Goal: Transaction & Acquisition: Purchase product/service

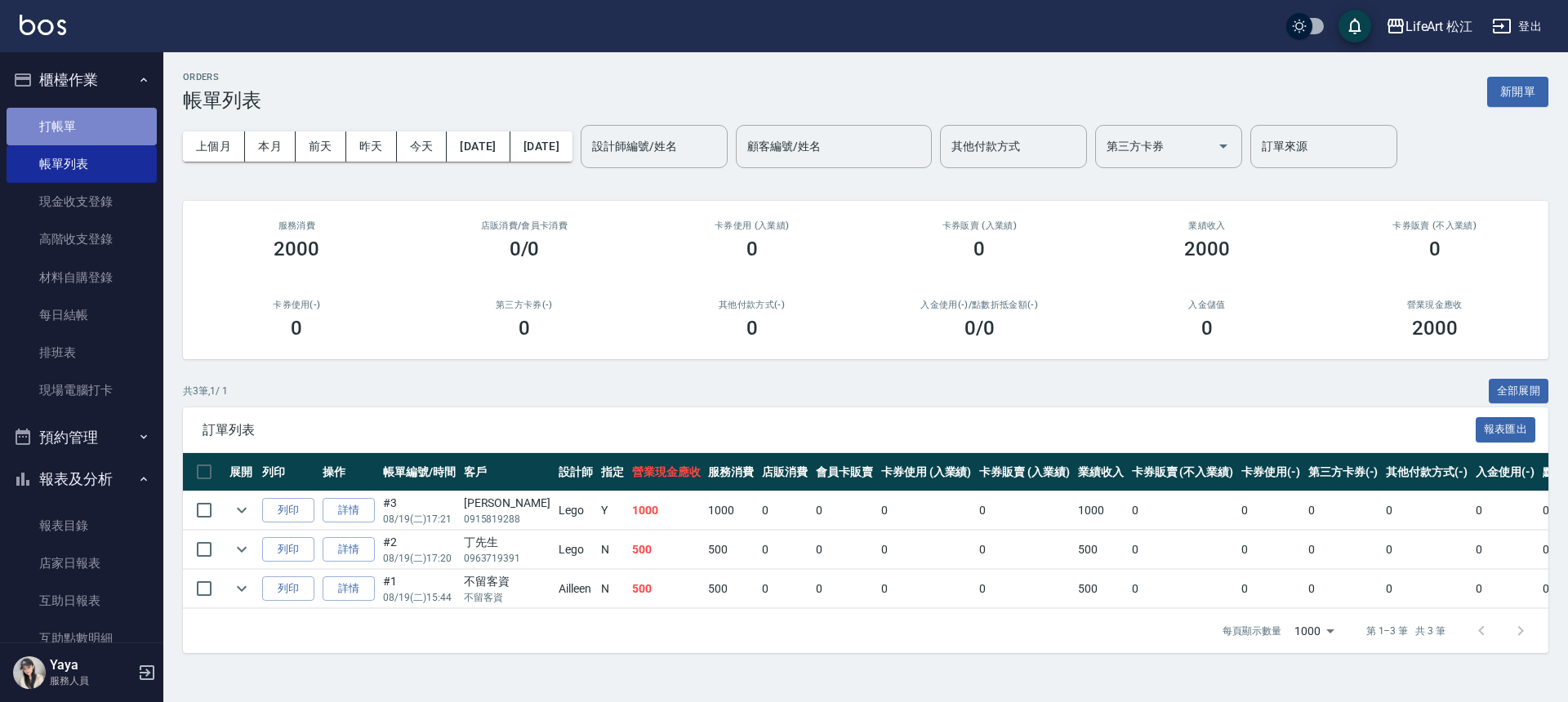
click at [114, 128] on link "打帳單" at bounding box center [81, 126] width 150 height 37
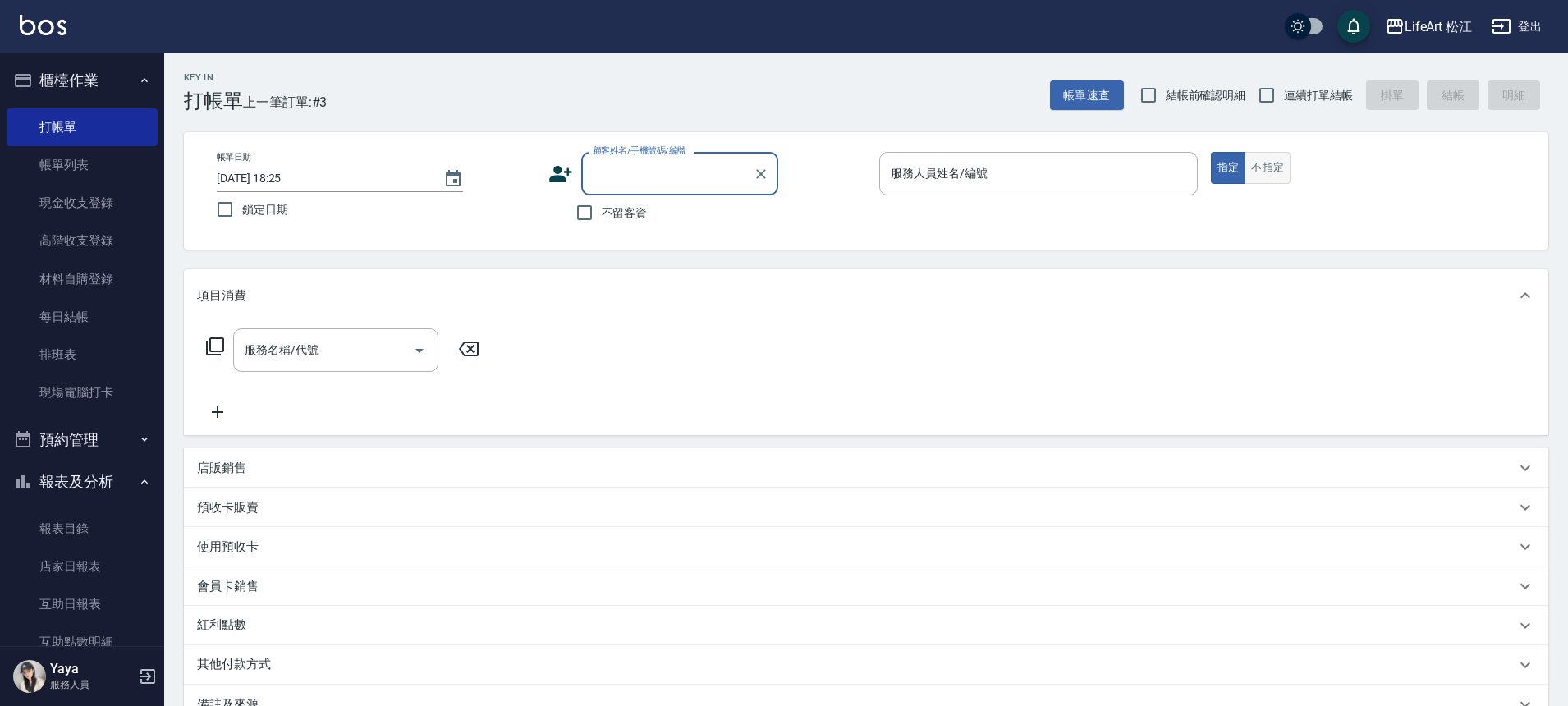
click at [1247, 163] on button "不指定" at bounding box center [1266, 168] width 46 height 32
click at [1015, 178] on input "服務人員姓名/編號" at bounding box center [1038, 173] width 303 height 28
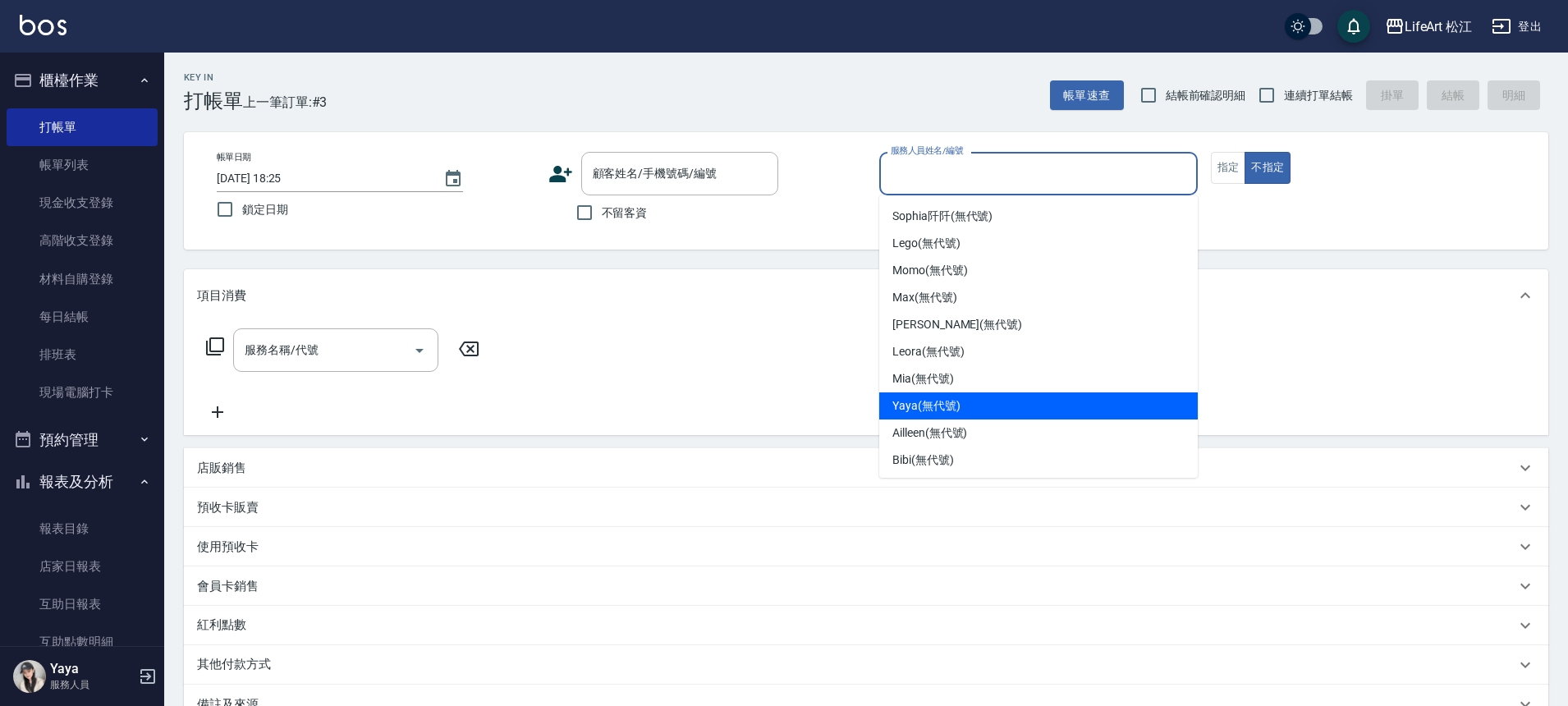
scroll to position [192, 0]
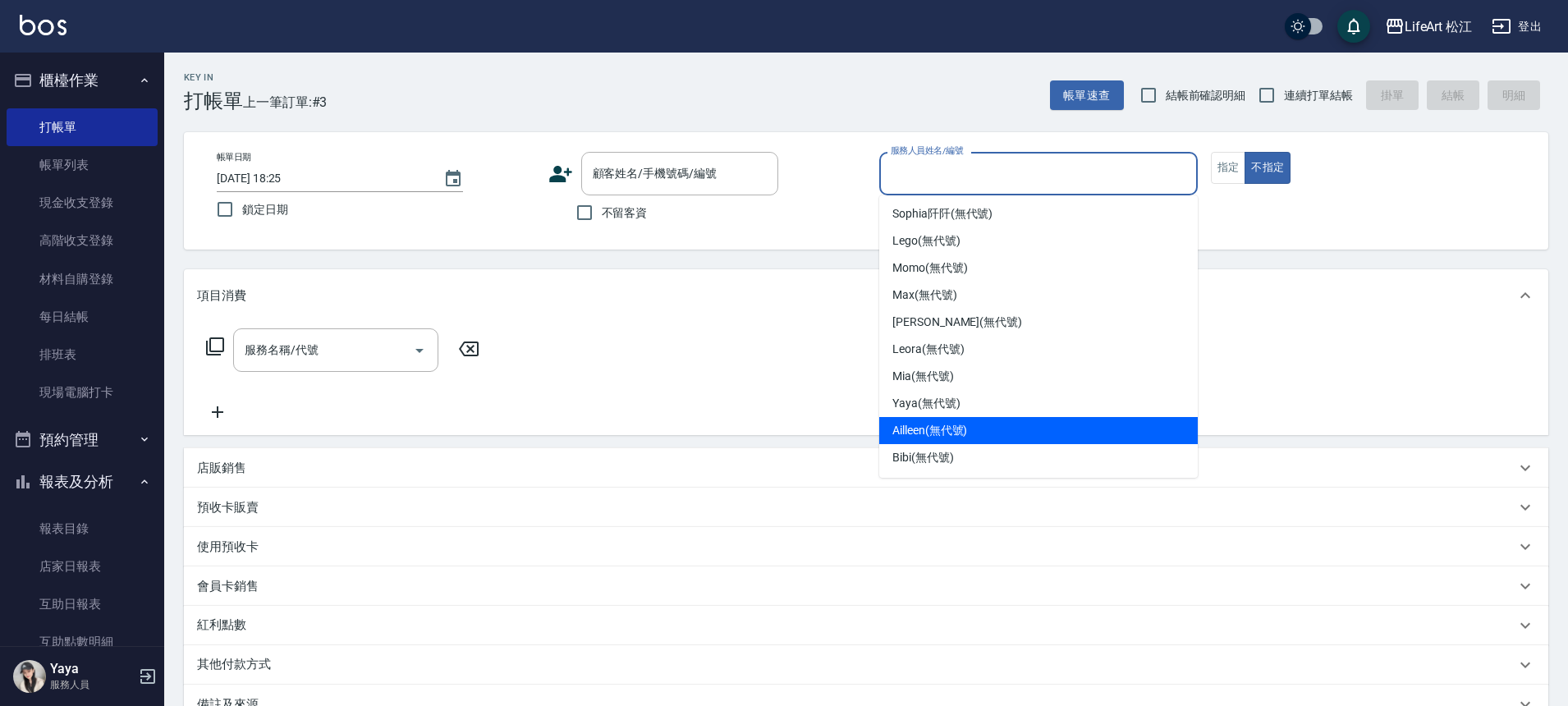
click at [961, 420] on div "Ailleen (無代號)" at bounding box center [1038, 430] width 318 height 28
type input "Ailleen(無代號)"
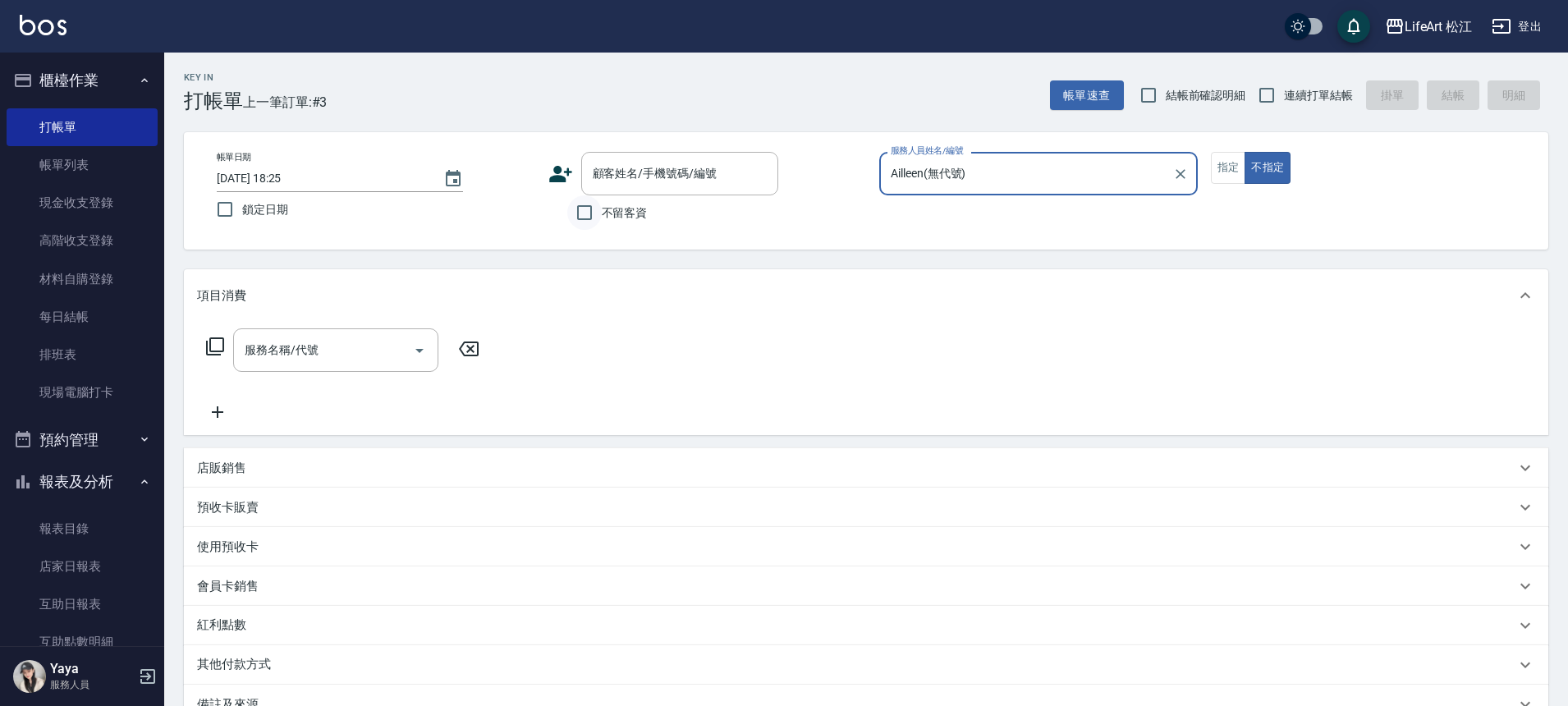
click at [590, 206] on input "不留客資" at bounding box center [584, 212] width 34 height 34
checkbox input "true"
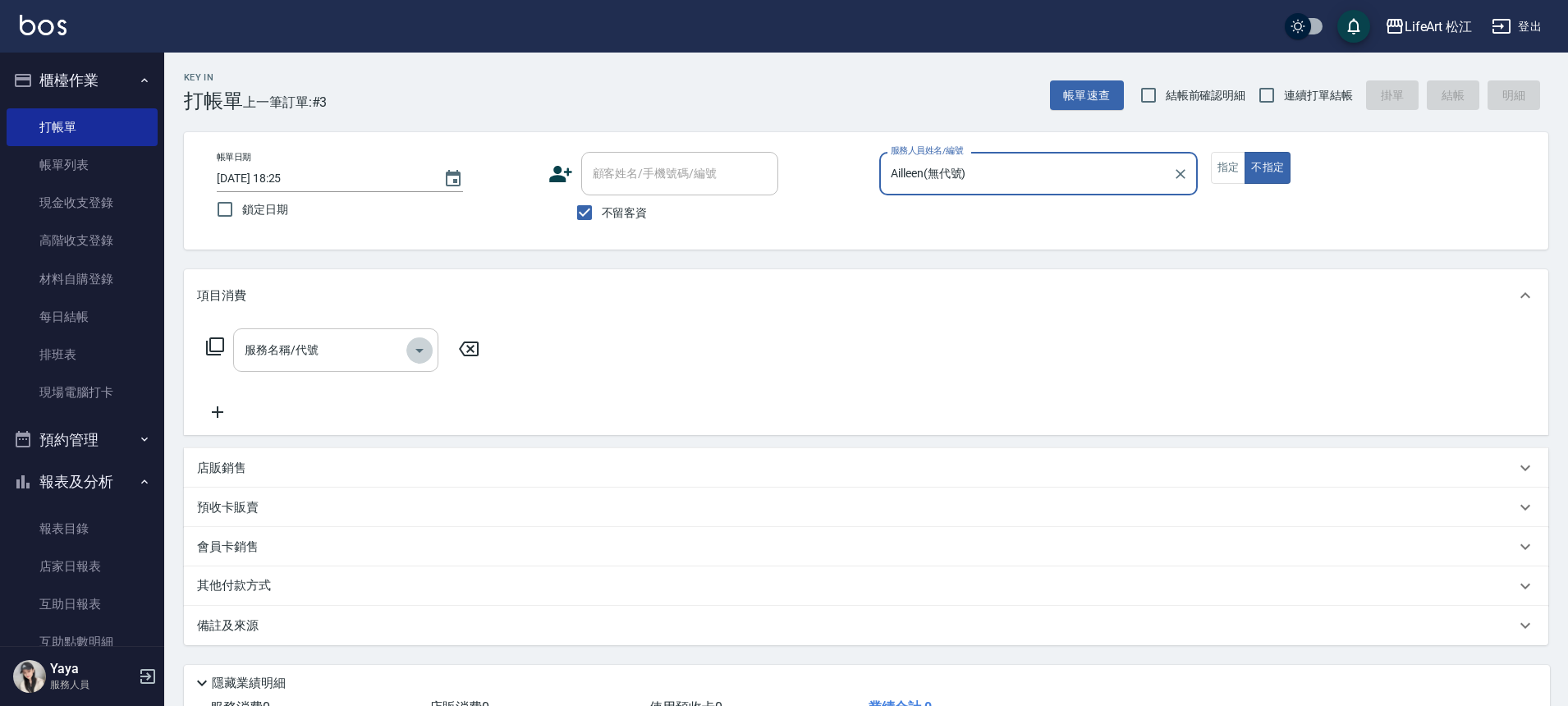
click at [412, 349] on icon "Open" at bounding box center [420, 351] width 20 height 20
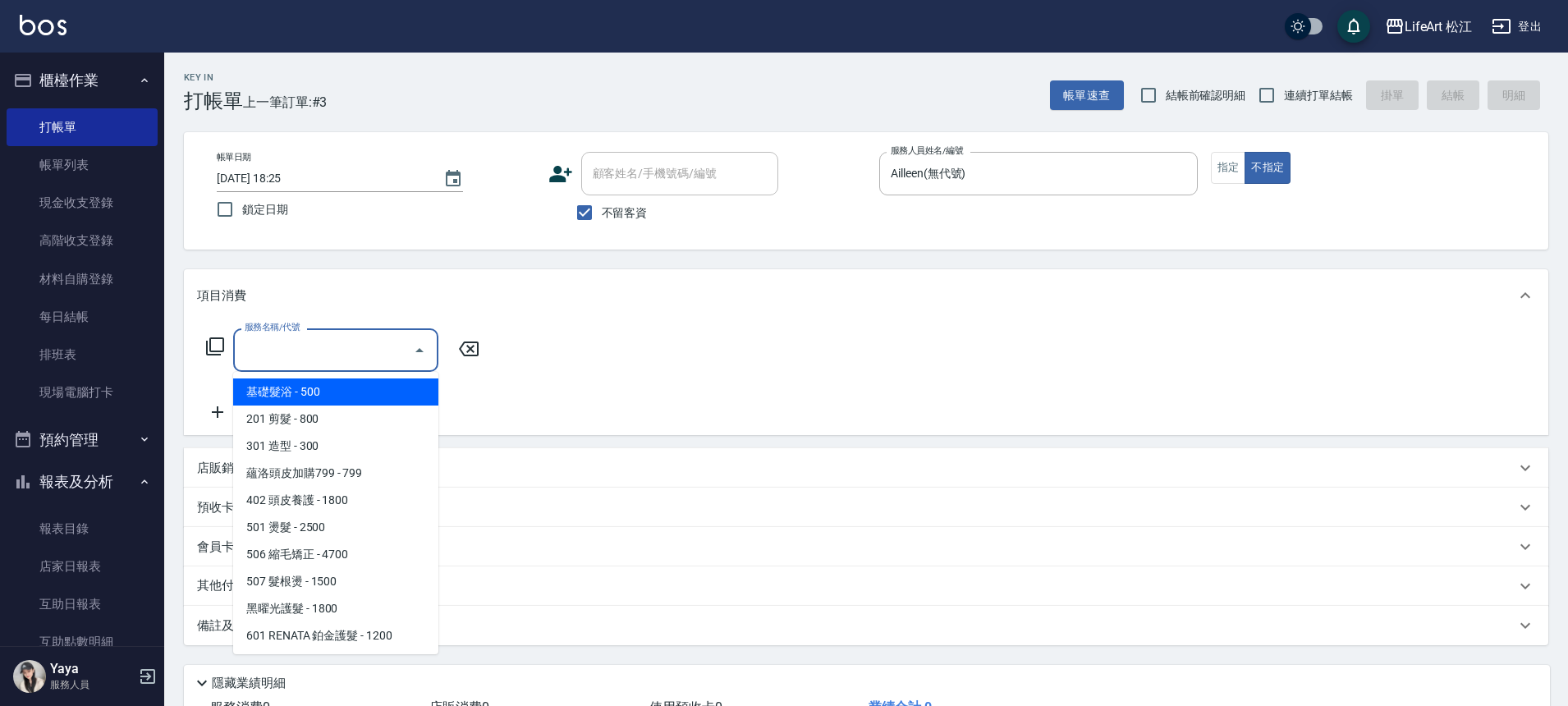
drag, startPoint x: 356, startPoint y: 428, endPoint x: 364, endPoint y: 398, distance: 31.0
click at [364, 398] on ul "基礎髮浴 - 500 201 剪髮 - 800 301 造型 - 300 蘊洛頭皮加購799 - 799 402 頭皮養護 - 1800 501 燙髮 - 2…" at bounding box center [336, 513] width 205 height 283
click at [364, 397] on span "基礎髮浴 - 500" at bounding box center [336, 392] width 205 height 28
type input "基礎髮浴 (101)"
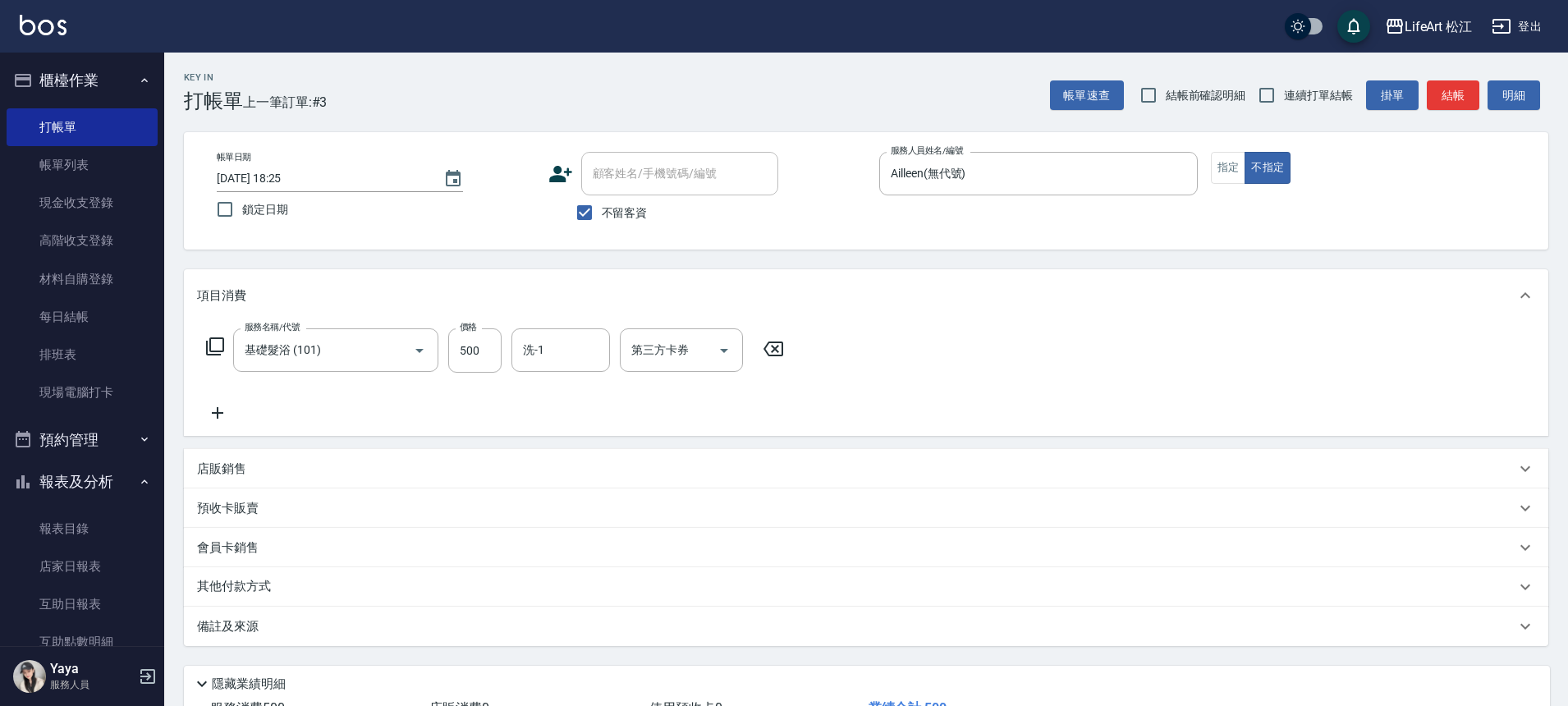
click at [440, 360] on div "服務名稱/代號 基礎髮浴 (101) 服務名稱/代號 價格 500 價格 洗-1 洗-1 第三方卡券 第三方卡券" at bounding box center [495, 350] width 597 height 44
click at [467, 351] on input "500" at bounding box center [475, 350] width 53 height 44
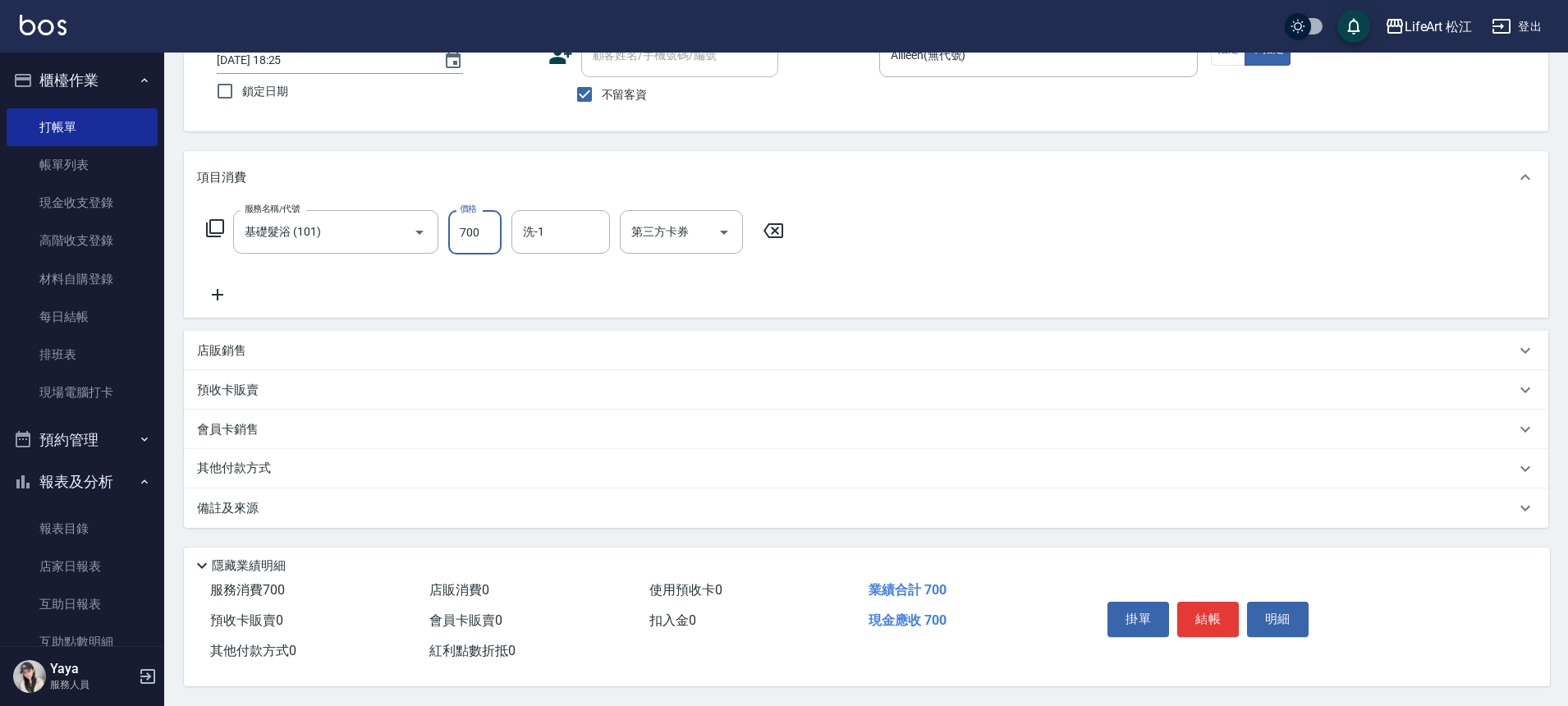
type input "700"
click at [315, 508] on div "備註及來源" at bounding box center [856, 508] width 1318 height 18
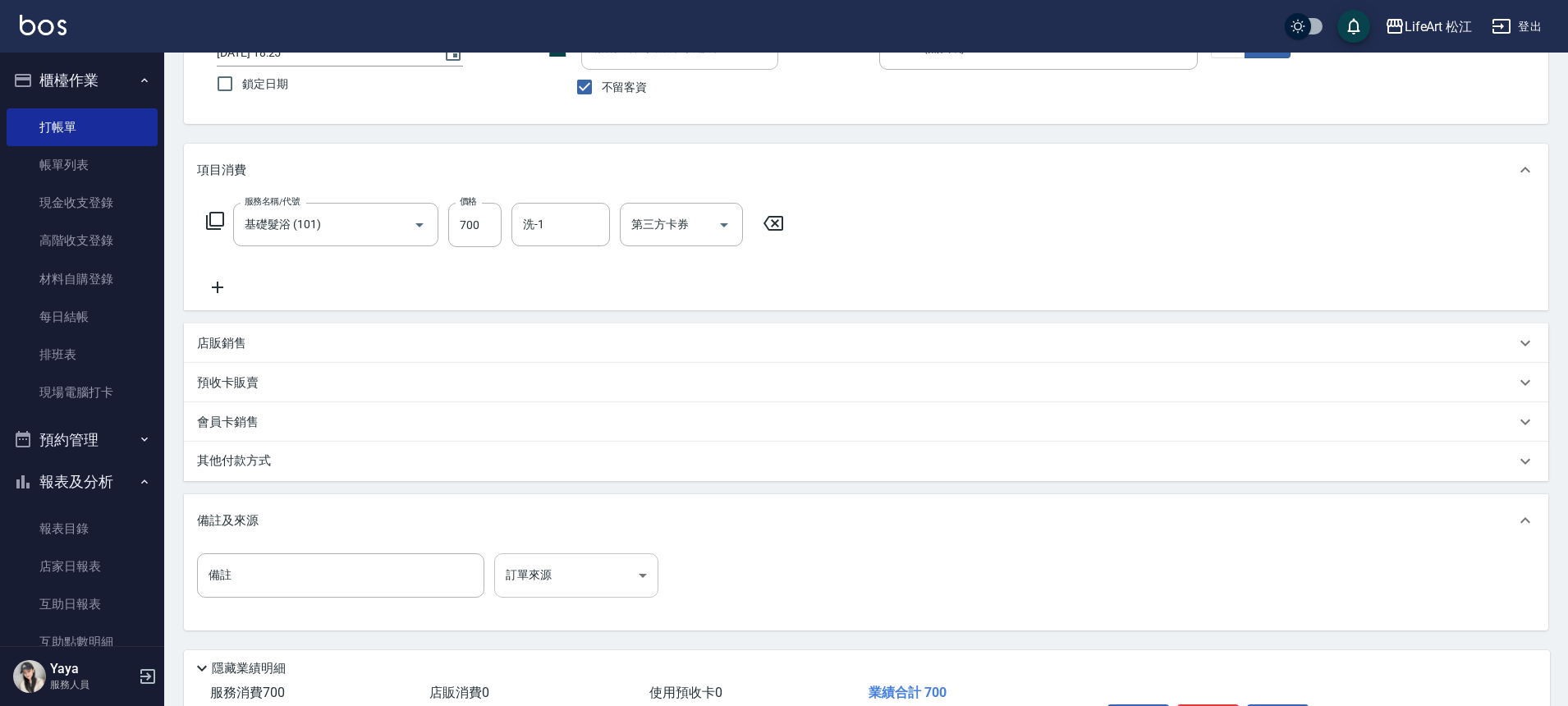
click at [557, 585] on body "LifeArt 松江 登出 櫃檯作業 打帳單 帳單列表 現金收支登錄 高階收支登錄 材料自購登錄 每日結帳 排班表 現場電腦打卡 預約管理 預約管理 單日預約…" at bounding box center [784, 341] width 1568 height 934
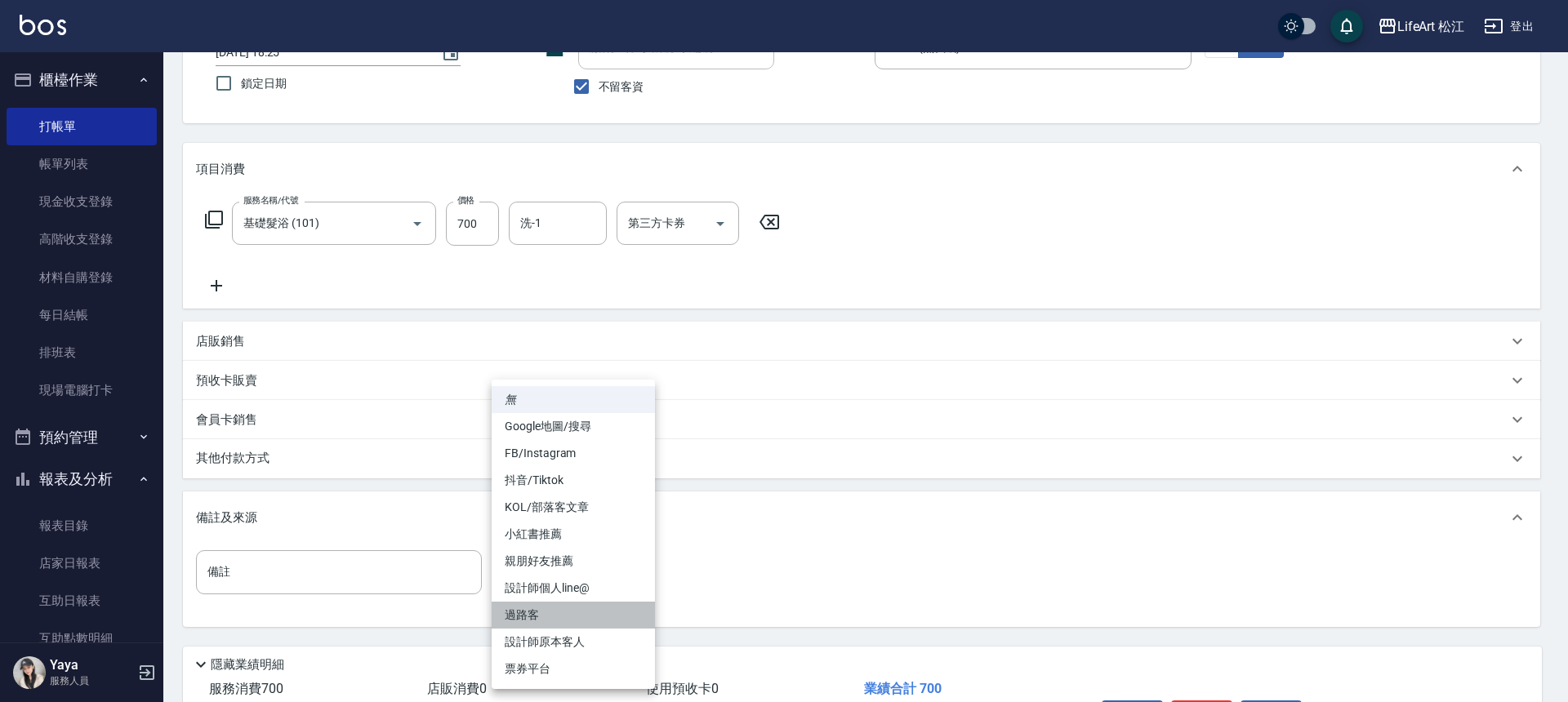
click at [575, 624] on li "過路客" at bounding box center [573, 615] width 163 height 27
type input "過路客"
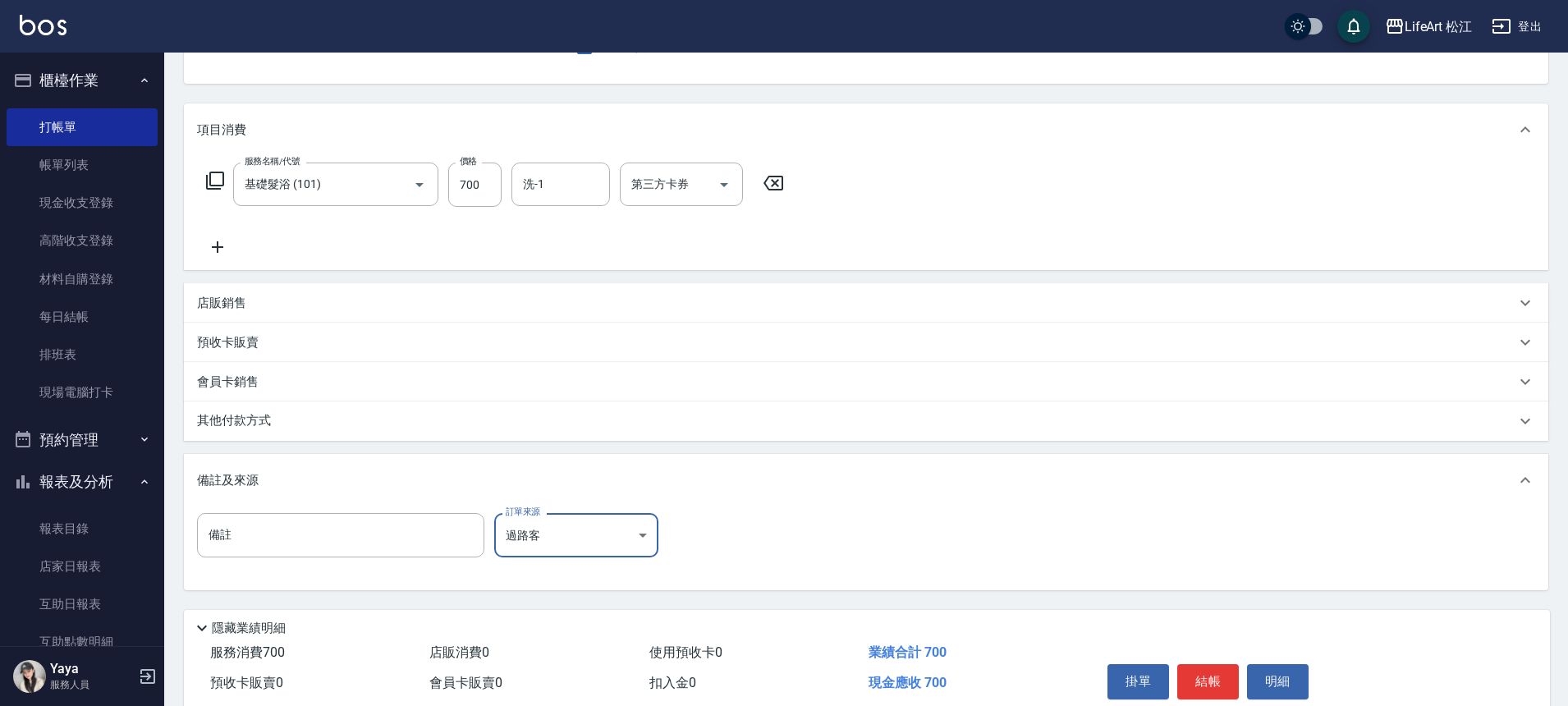
scroll to position [236, 0]
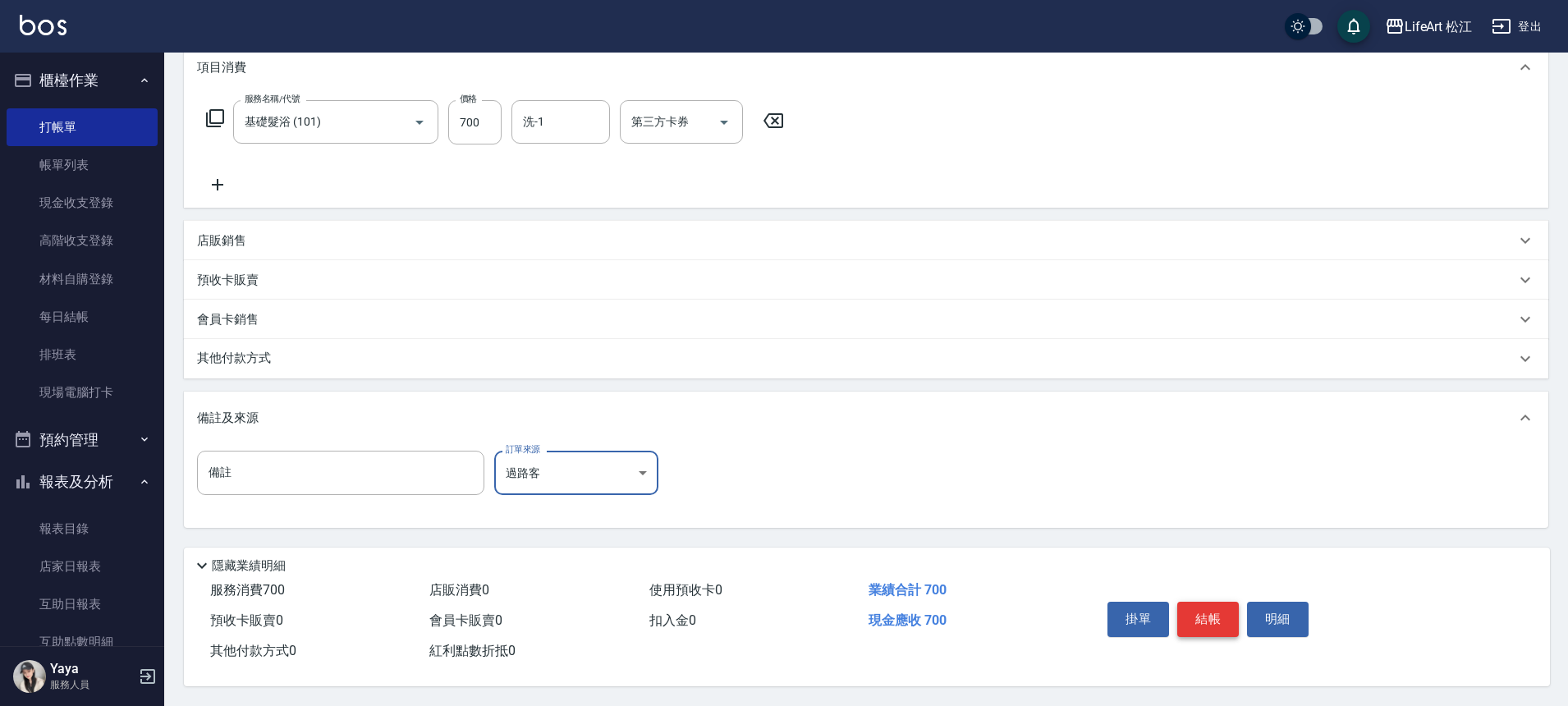
click at [1211, 609] on button "結帳" at bounding box center [1208, 618] width 62 height 34
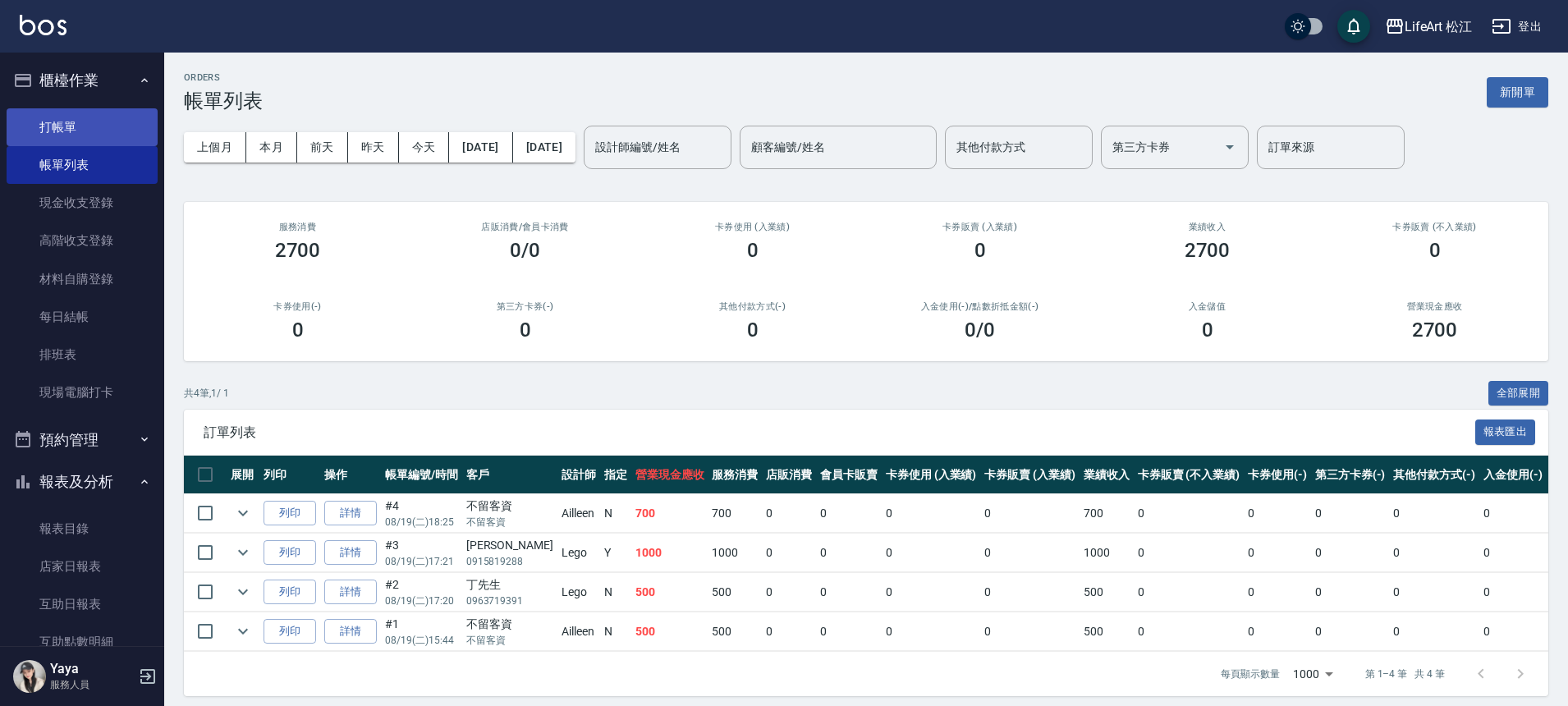
click at [79, 136] on link "打帳單" at bounding box center [82, 127] width 151 height 38
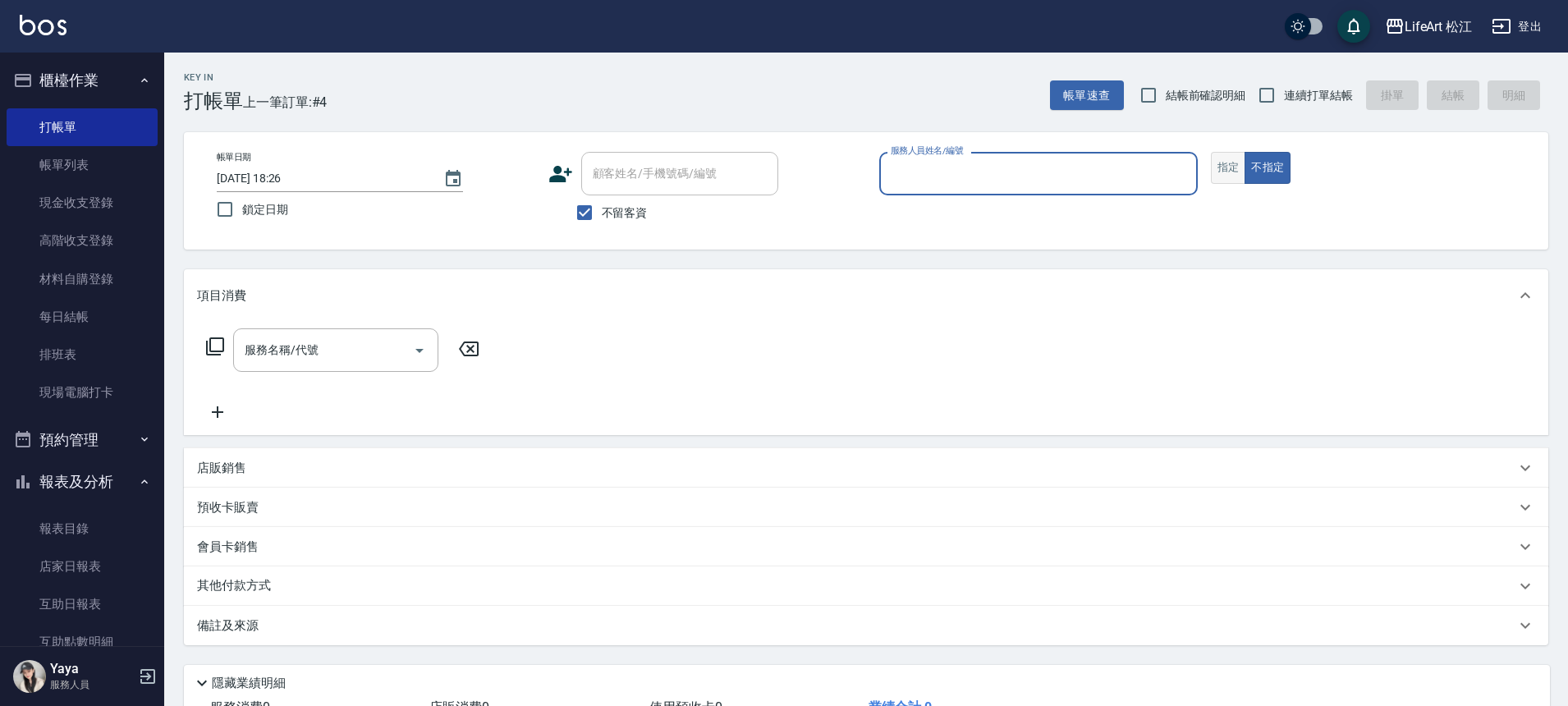
click at [1226, 157] on button "指定" at bounding box center [1228, 168] width 35 height 32
click at [564, 168] on icon at bounding box center [561, 174] width 25 height 25
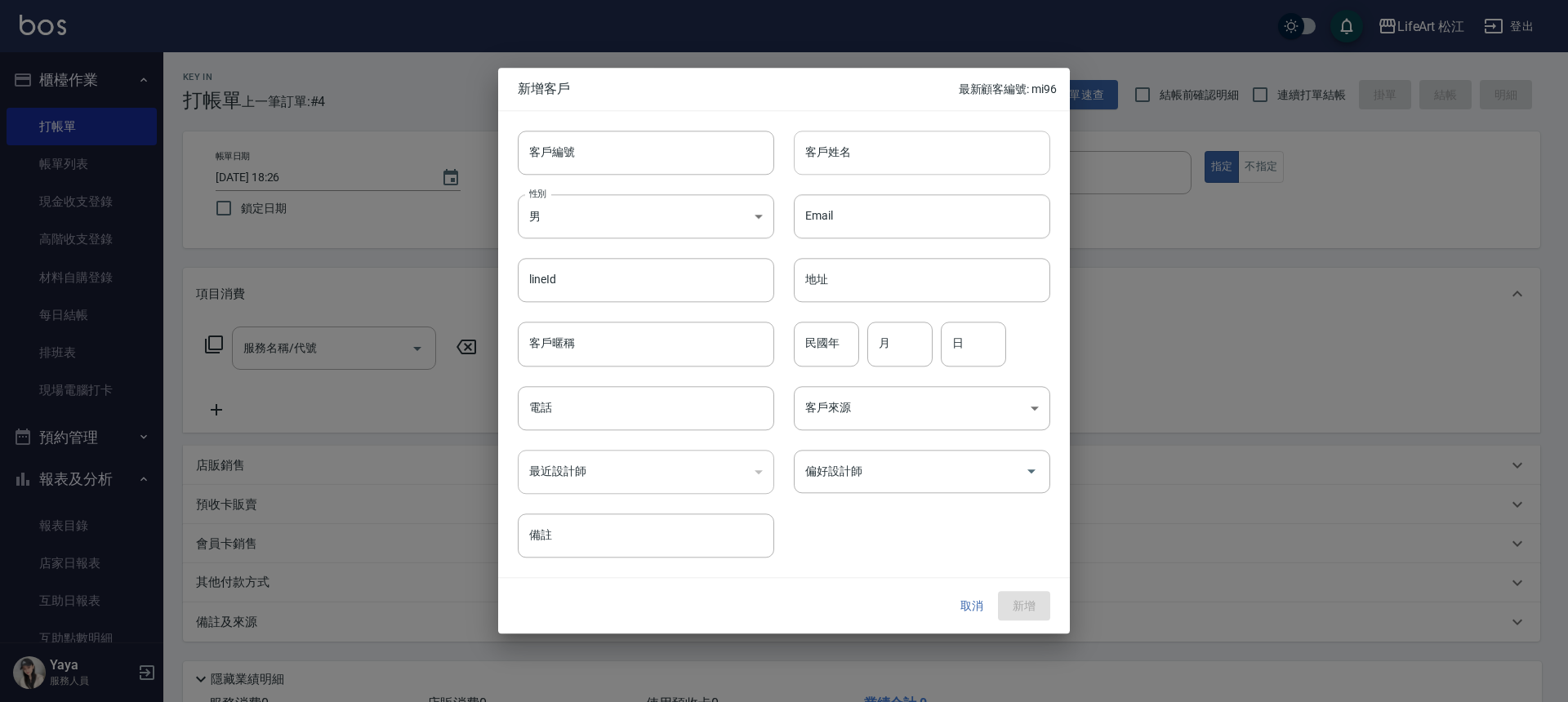
click at [902, 149] on input "客戶姓名" at bounding box center [922, 153] width 256 height 44
type input "f"
type input "取"
click at [87, 502] on div at bounding box center [784, 351] width 1568 height 702
click at [85, 480] on div at bounding box center [784, 351] width 1568 height 702
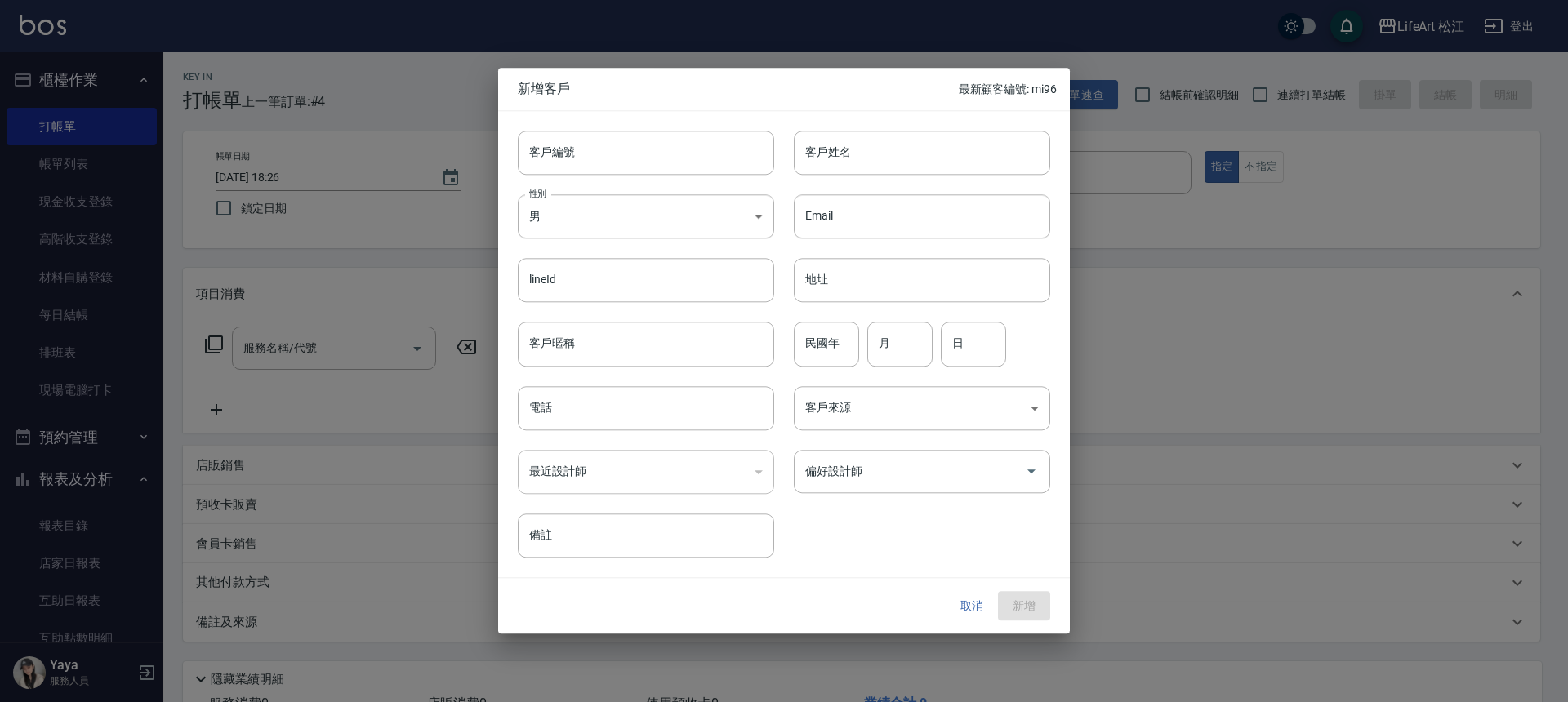
click at [954, 598] on button "取消" at bounding box center [972, 606] width 52 height 30
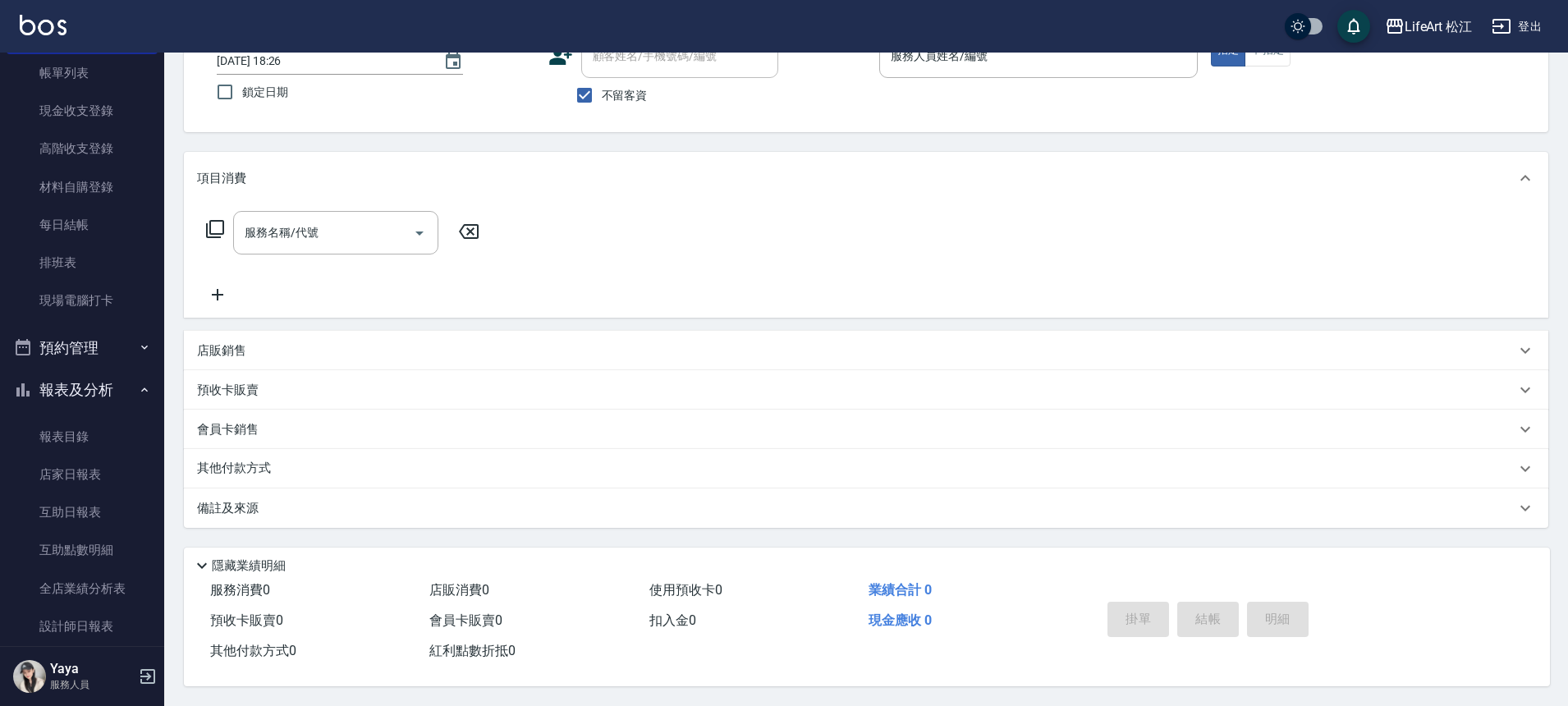
scroll to position [297, 0]
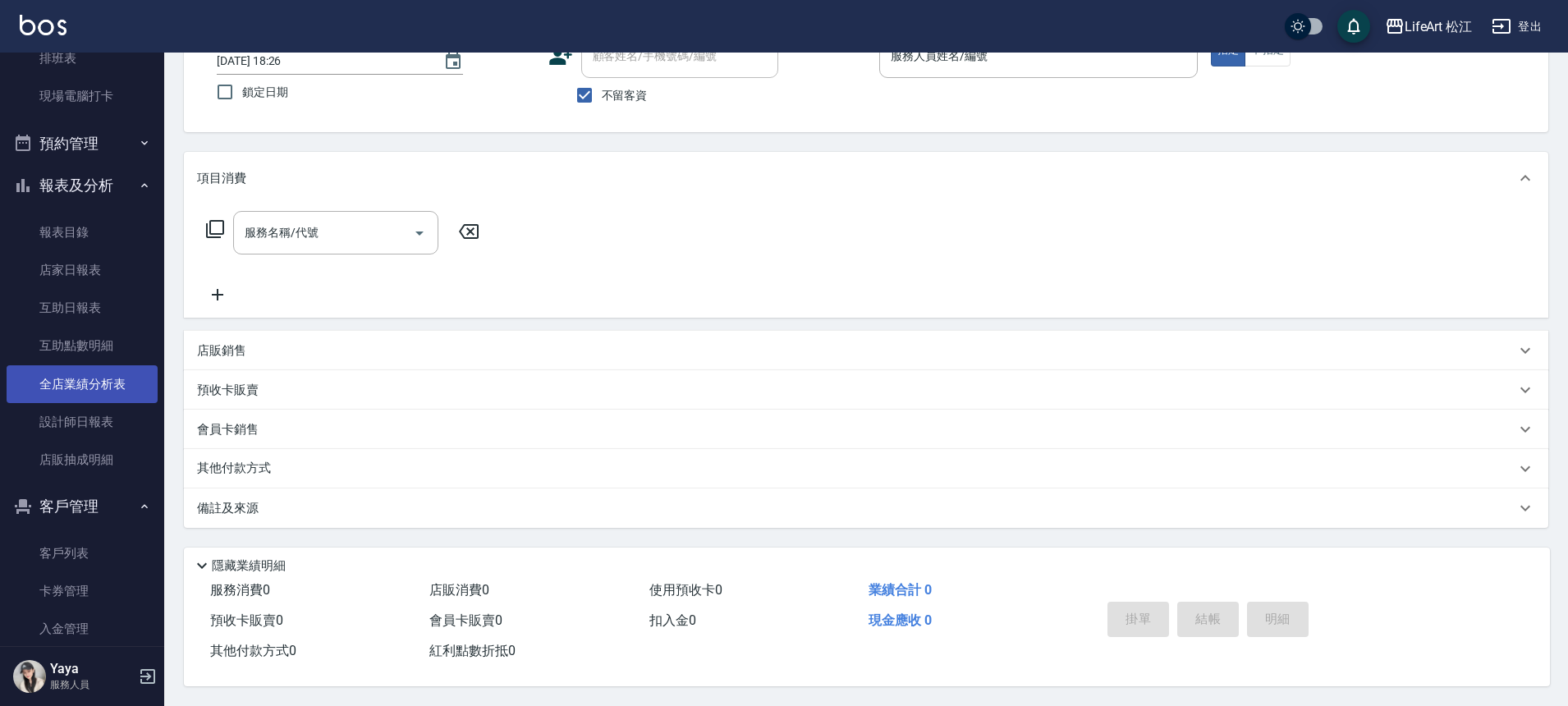
click at [87, 378] on link "全店業績分析表" at bounding box center [82, 383] width 151 height 38
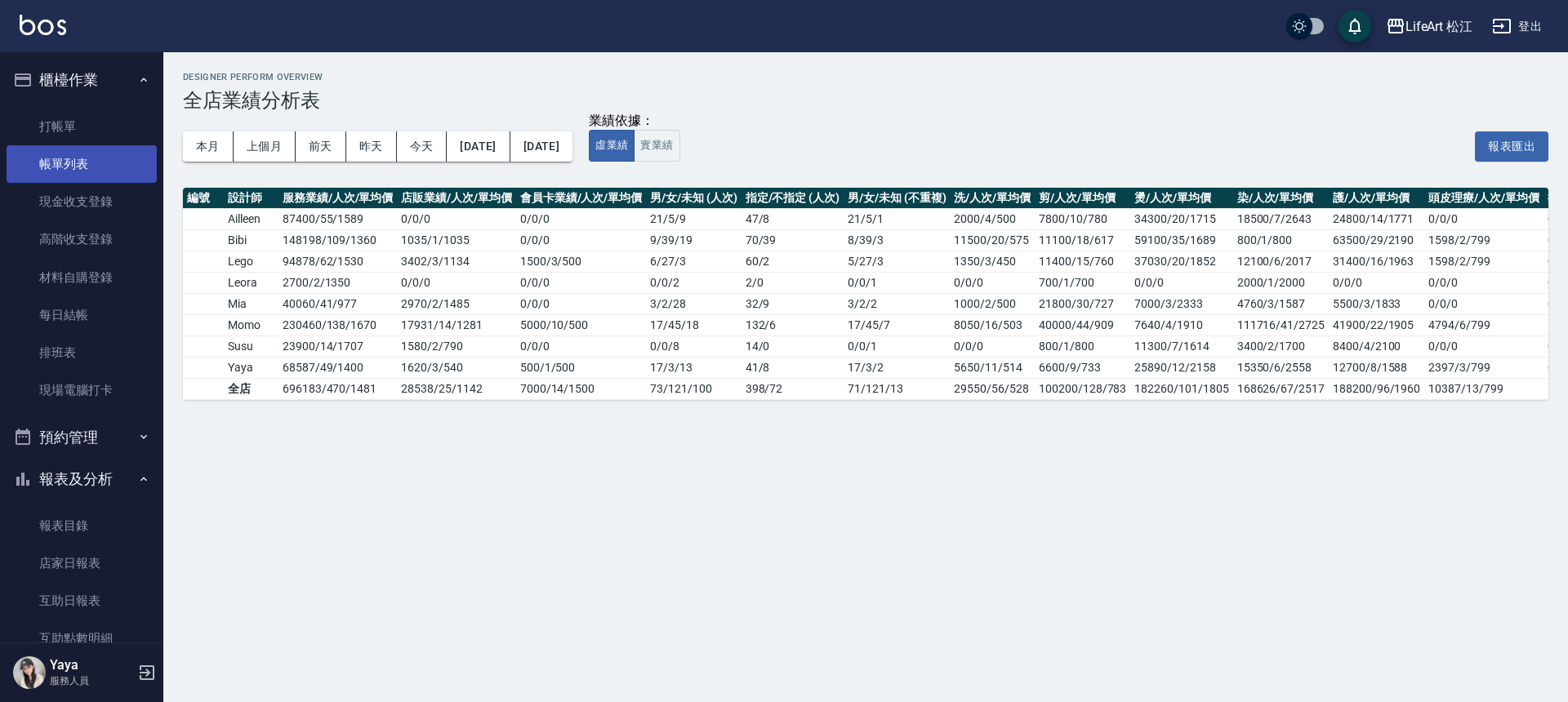
click at [89, 165] on link "帳單列表" at bounding box center [81, 163] width 150 height 37
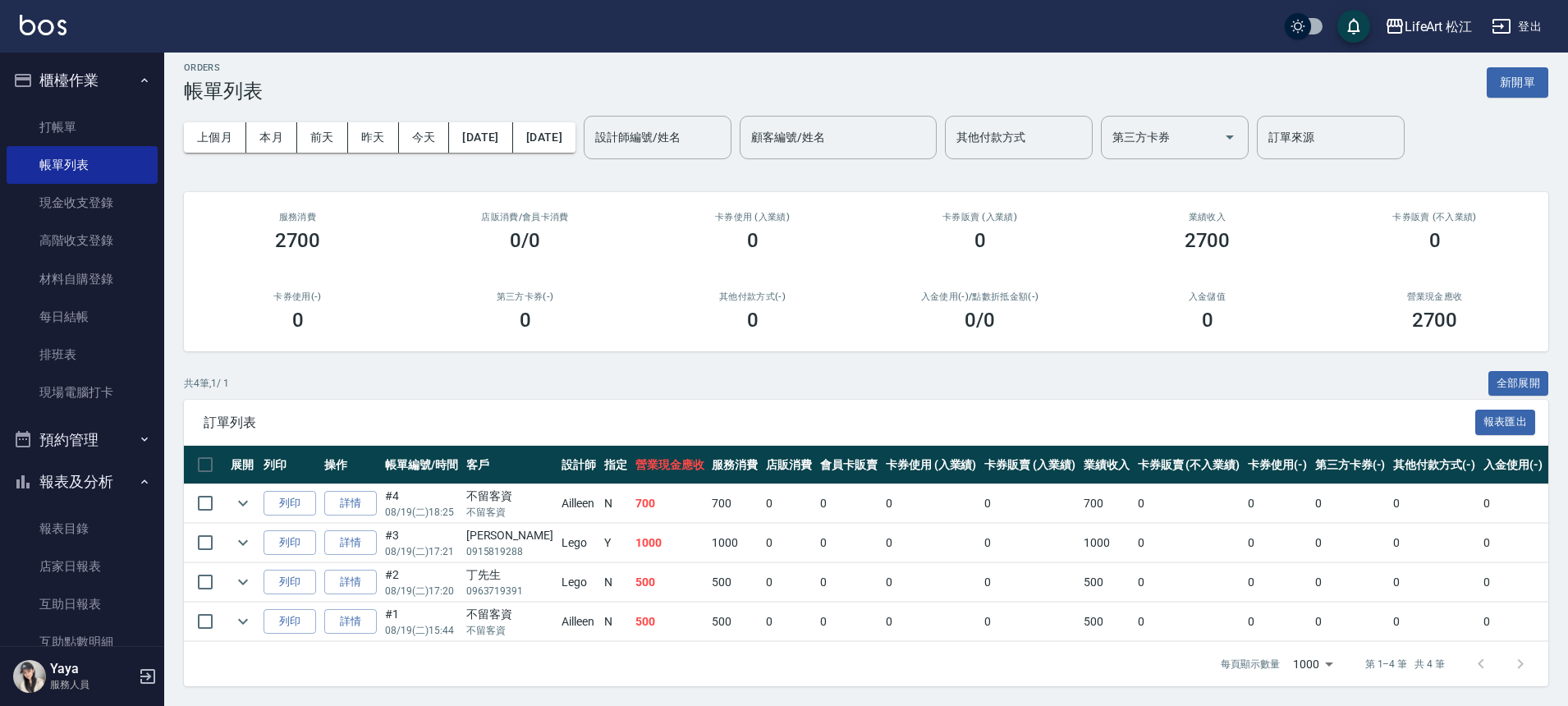
scroll to position [23, 0]
